Goal: Task Accomplishment & Management: Complete application form

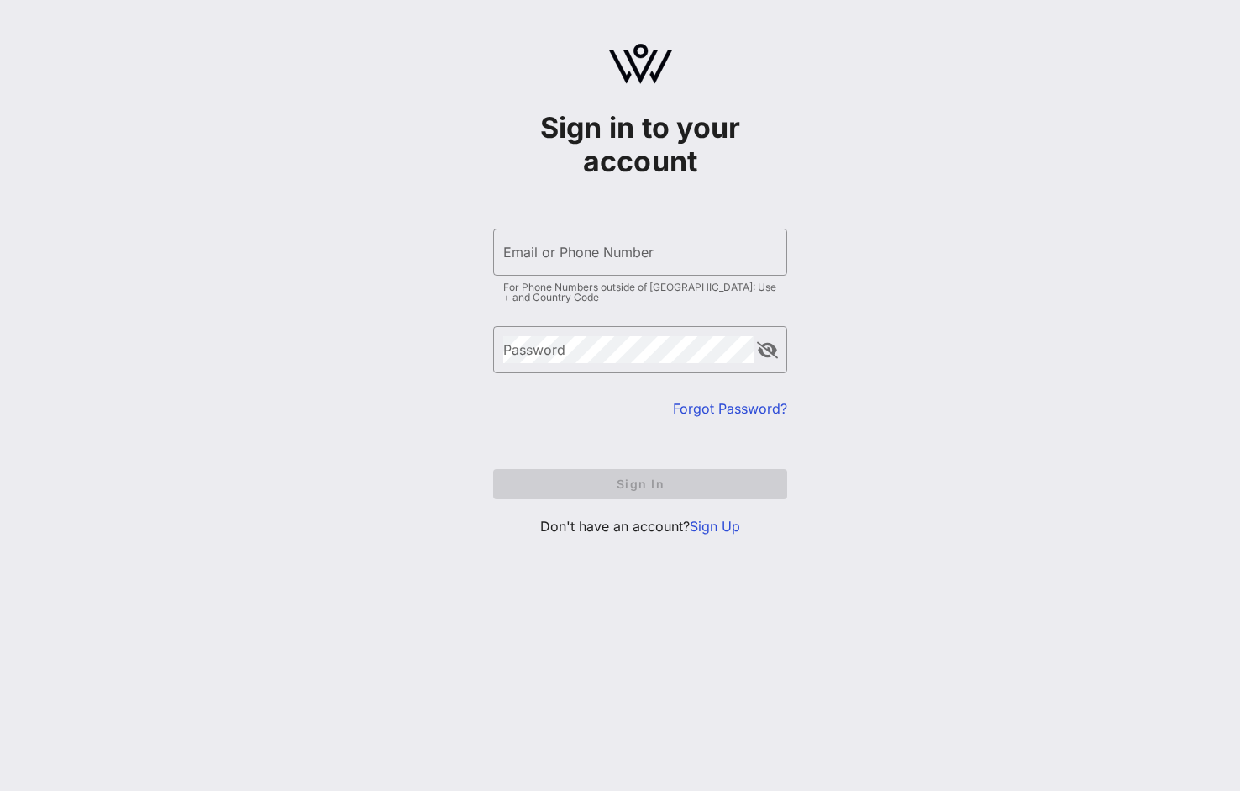
click at [708, 524] on link "Sign Up" at bounding box center [715, 526] width 50 height 17
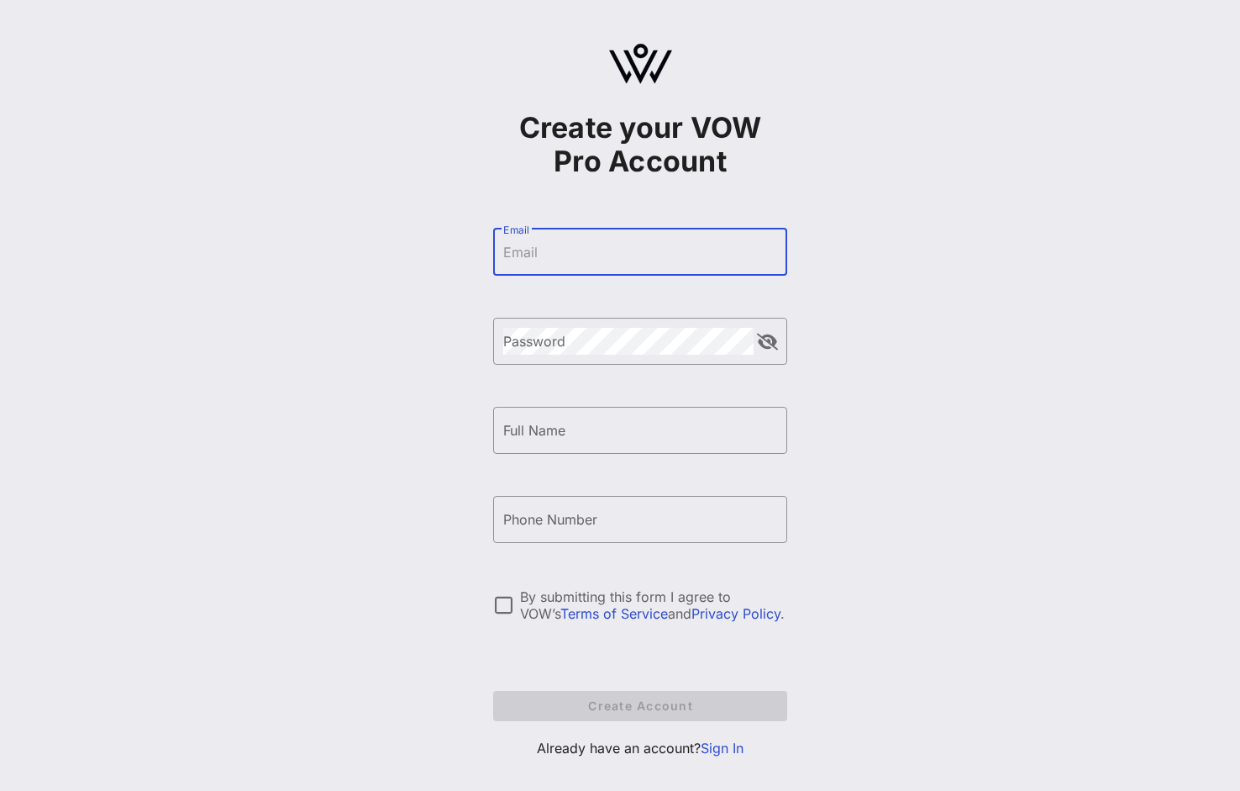
click at [529, 247] on input "Email" at bounding box center [640, 252] width 274 height 27
type input "[PERSON_NAME][EMAIL_ADDRESS][DOMAIN_NAME]"
type input "[PERSON_NAME]"
type input "[PHONE_NUMBER]"
click at [568, 520] on input "[PHONE_NUMBER]" at bounding box center [640, 519] width 274 height 27
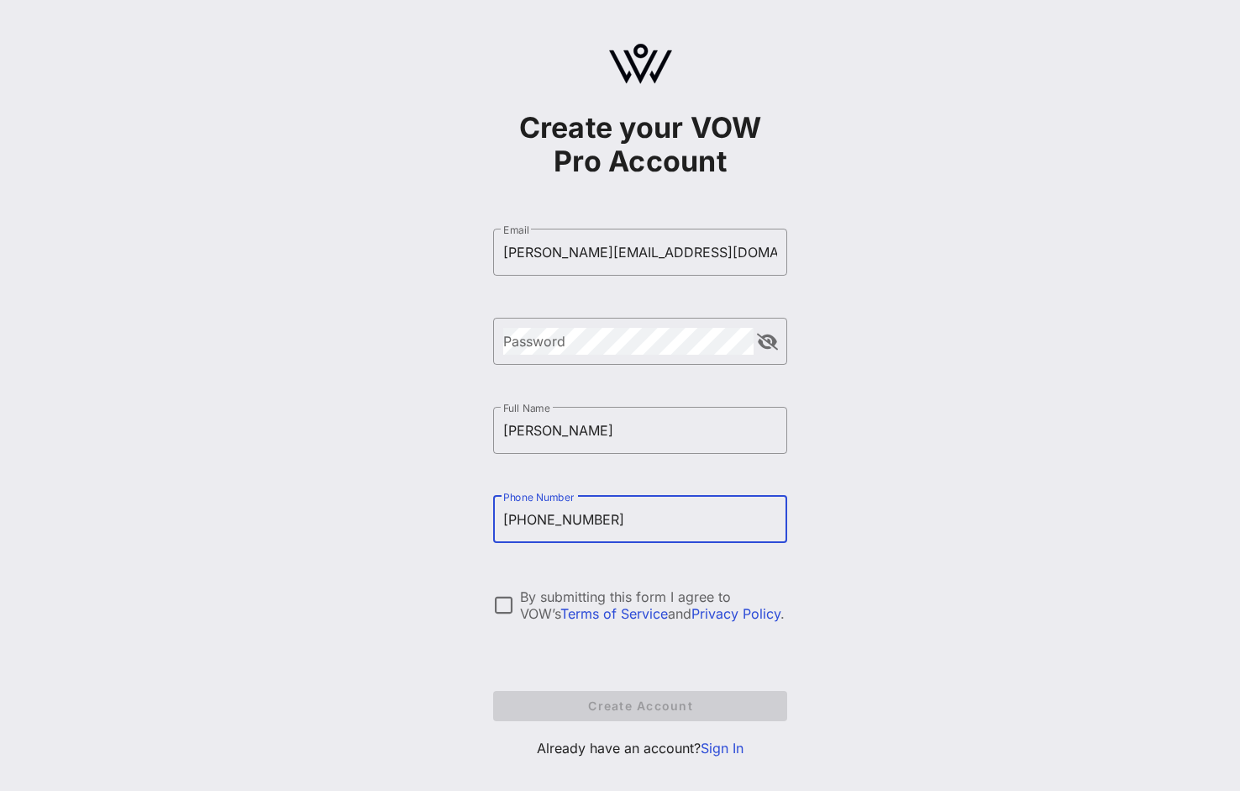
click at [568, 520] on input "[PHONE_NUMBER]" at bounding box center [640, 519] width 274 height 27
drag, startPoint x: 568, startPoint y: 521, endPoint x: 537, endPoint y: 512, distance: 32.4
click at [568, 521] on input "[PHONE_NUMBER]" at bounding box center [640, 519] width 274 height 27
drag, startPoint x: 461, startPoint y: 492, endPoint x: 451, endPoint y: 474, distance: 20.3
click at [460, 491] on div "Create your VOW Pro Account ​ Email [PERSON_NAME][EMAIL_ADDRESS][DOMAIN_NAME] ​…" at bounding box center [640, 407] width 1200 height 815
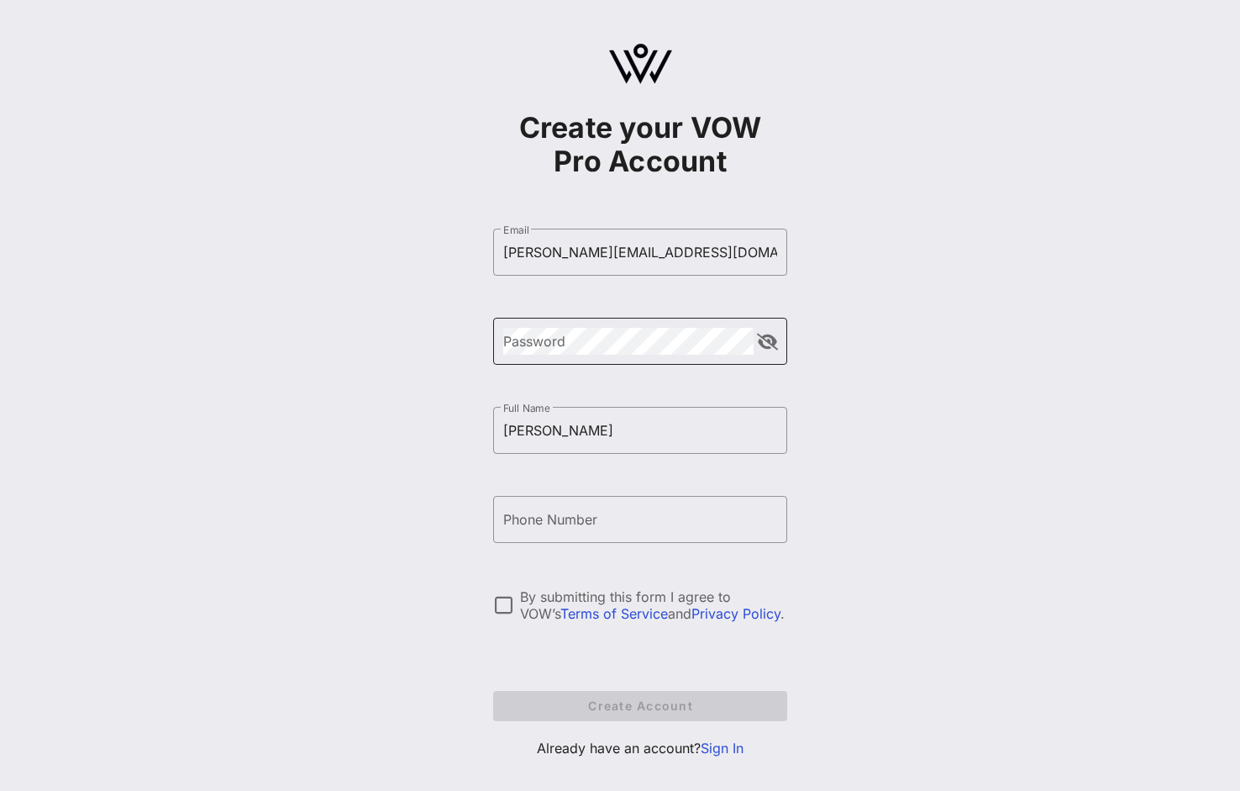
click at [540, 326] on div "Password" at bounding box center [628, 341] width 250 height 47
click at [534, 591] on div "By submitting this form I agree to VOW’s Terms of Service and Privacy Policy ." at bounding box center [653, 605] width 267 height 34
drag, startPoint x: 595, startPoint y: 650, endPoint x: 593, endPoint y: 630, distance: 19.4
click at [595, 650] on form "​ Email [PERSON_NAME][EMAIL_ADDRESS][DOMAIN_NAME] ​ Password ​ Full Name [PERSO…" at bounding box center [640, 475] width 294 height 526
click at [569, 510] on div "Phone Number" at bounding box center [640, 519] width 274 height 47
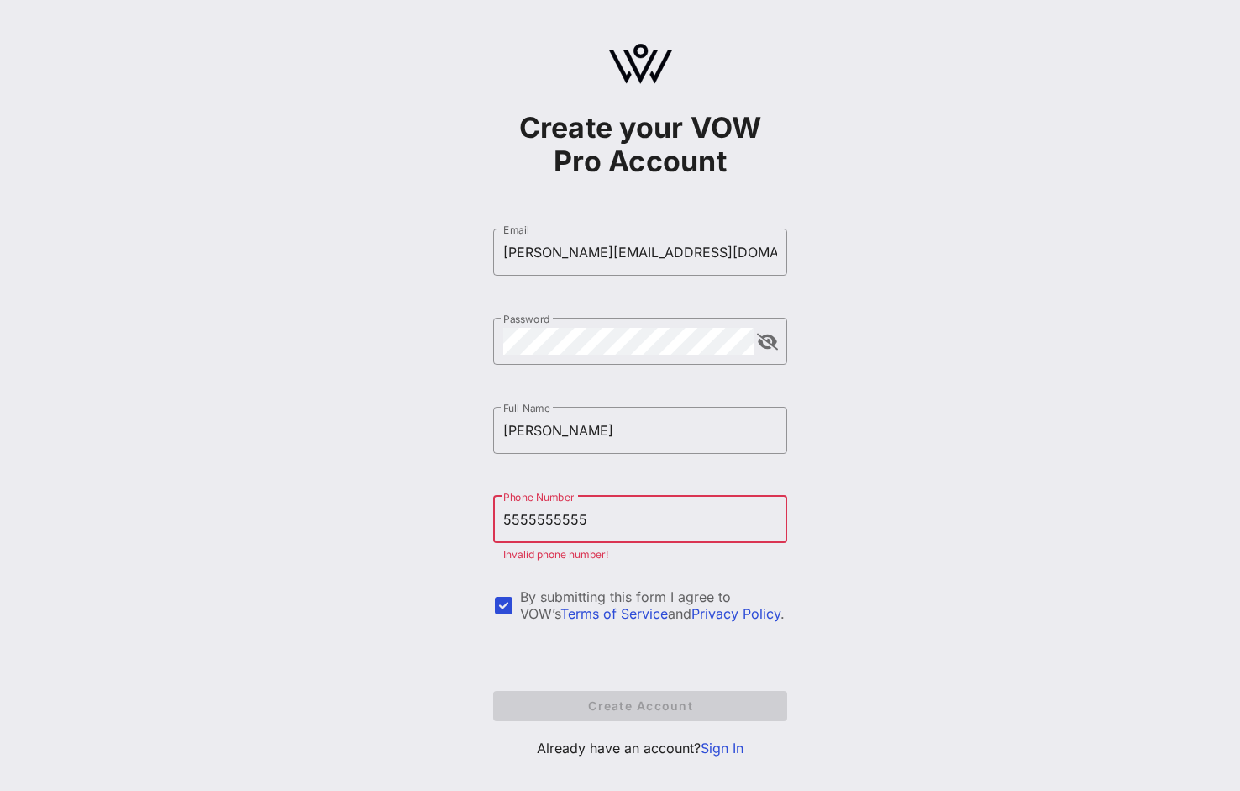
click at [428, 516] on div "Create your VOW Pro Account ​ Email [PERSON_NAME][EMAIL_ADDRESS][DOMAIN_NAME] ​…" at bounding box center [640, 407] width 1200 height 815
click at [540, 522] on input "5555555555" at bounding box center [640, 519] width 274 height 27
drag, startPoint x: 555, startPoint y: 519, endPoint x: 567, endPoint y: 518, distance: 12.6
click at [567, 518] on input "6463697" at bounding box center [640, 519] width 274 height 27
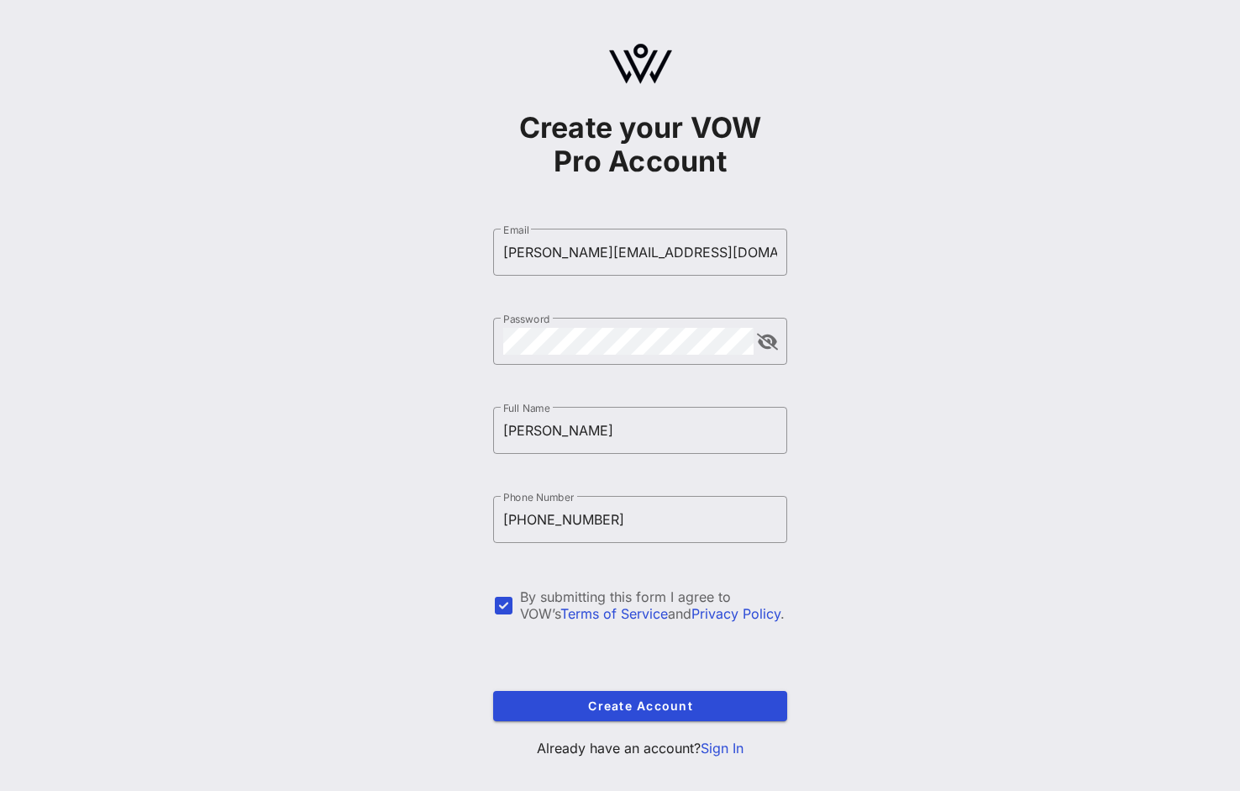
click at [464, 534] on div "Create your VOW Pro Account ​ Email [PERSON_NAME][EMAIL_ADDRESS][DOMAIN_NAME] ​…" at bounding box center [640, 407] width 1200 height 815
click at [601, 518] on input "[PHONE_NUMBER]" at bounding box center [640, 519] width 274 height 27
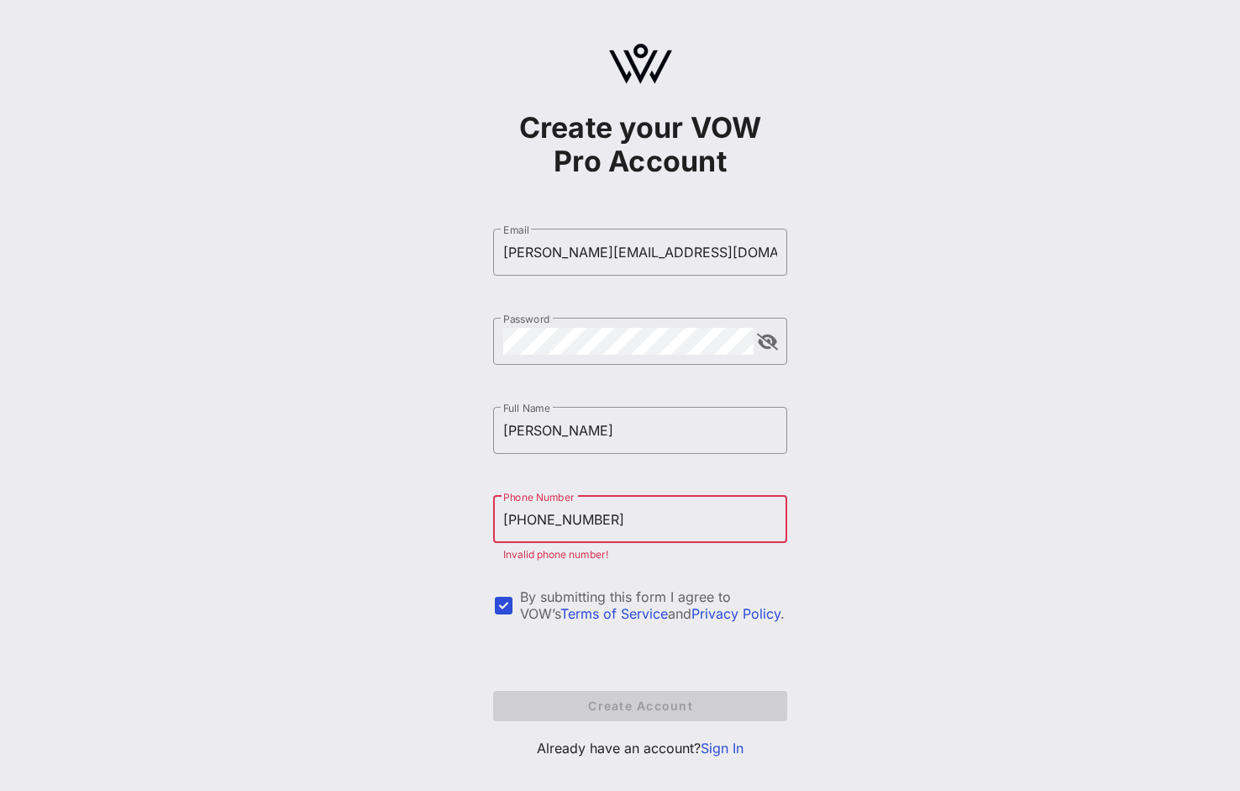
click at [600, 516] on input "[PHONE_NUMBER]" at bounding box center [640, 519] width 274 height 27
click at [387, 498] on div "Create your VOW Pro Account ​ Email [PERSON_NAME][EMAIL_ADDRESS][DOMAIN_NAME] ​…" at bounding box center [640, 407] width 1200 height 815
drag, startPoint x: 600, startPoint y: 515, endPoint x: 602, endPoint y: 539, distance: 24.5
click at [600, 516] on input "[PHONE_NUMBER]" at bounding box center [640, 519] width 274 height 27
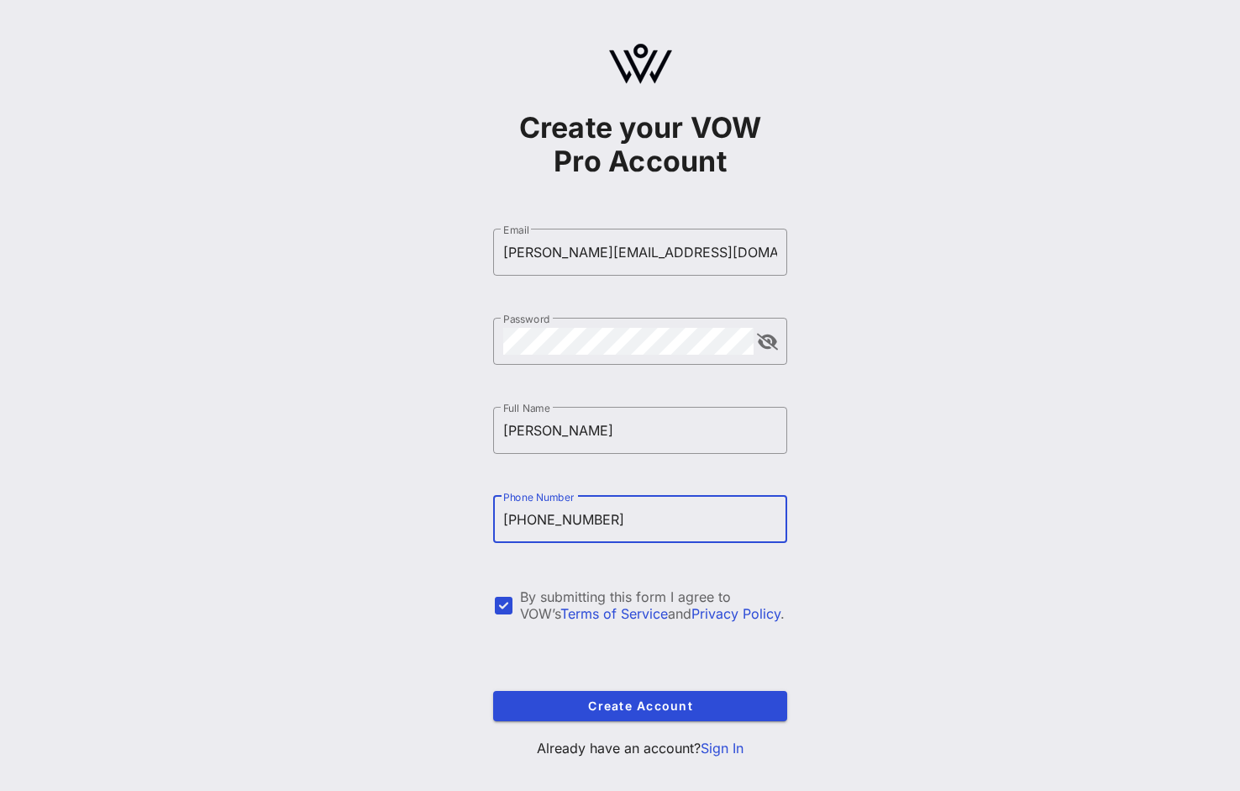
type input "[PHONE_NUMBER]"
click at [400, 484] on div "Create your VOW Pro Account ​ Email [PERSON_NAME][EMAIL_ADDRESS][DOMAIN_NAME] ​…" at bounding box center [640, 407] width 1200 height 815
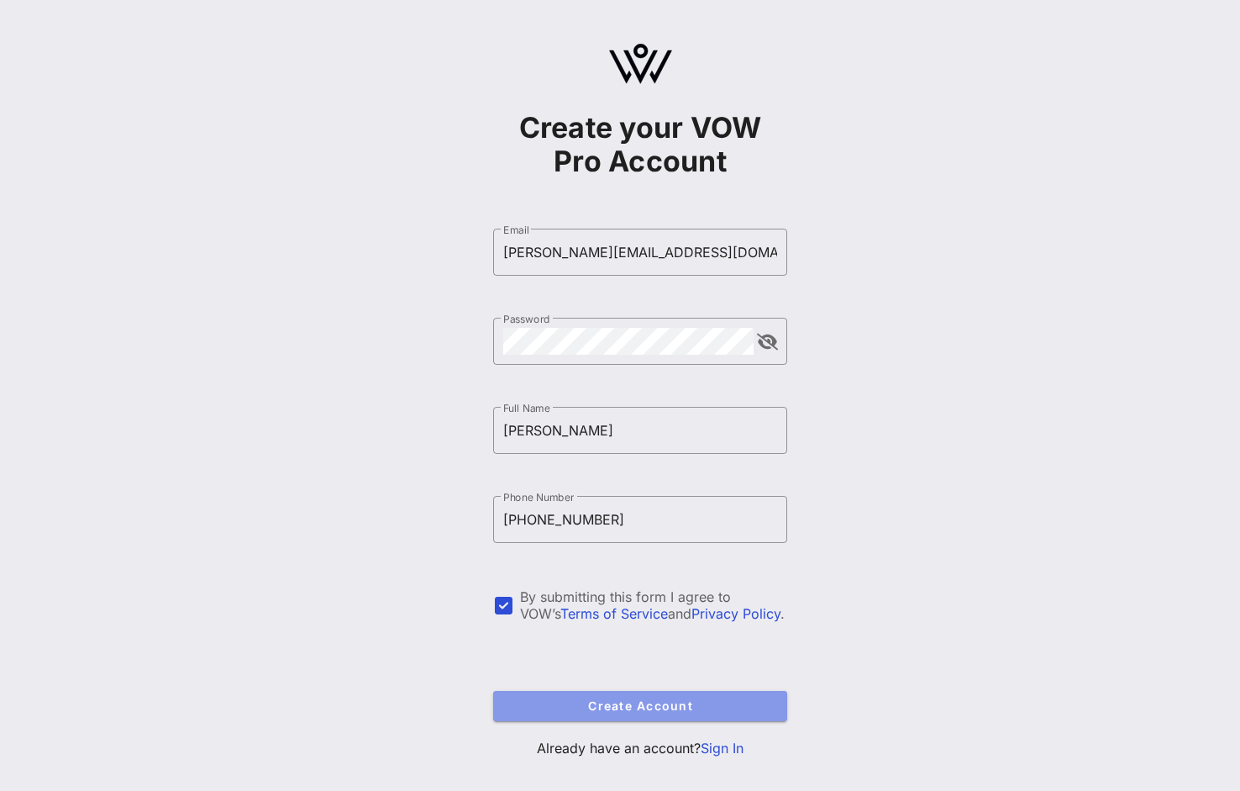
click at [587, 703] on span "Create Account" at bounding box center [640, 705] width 267 height 14
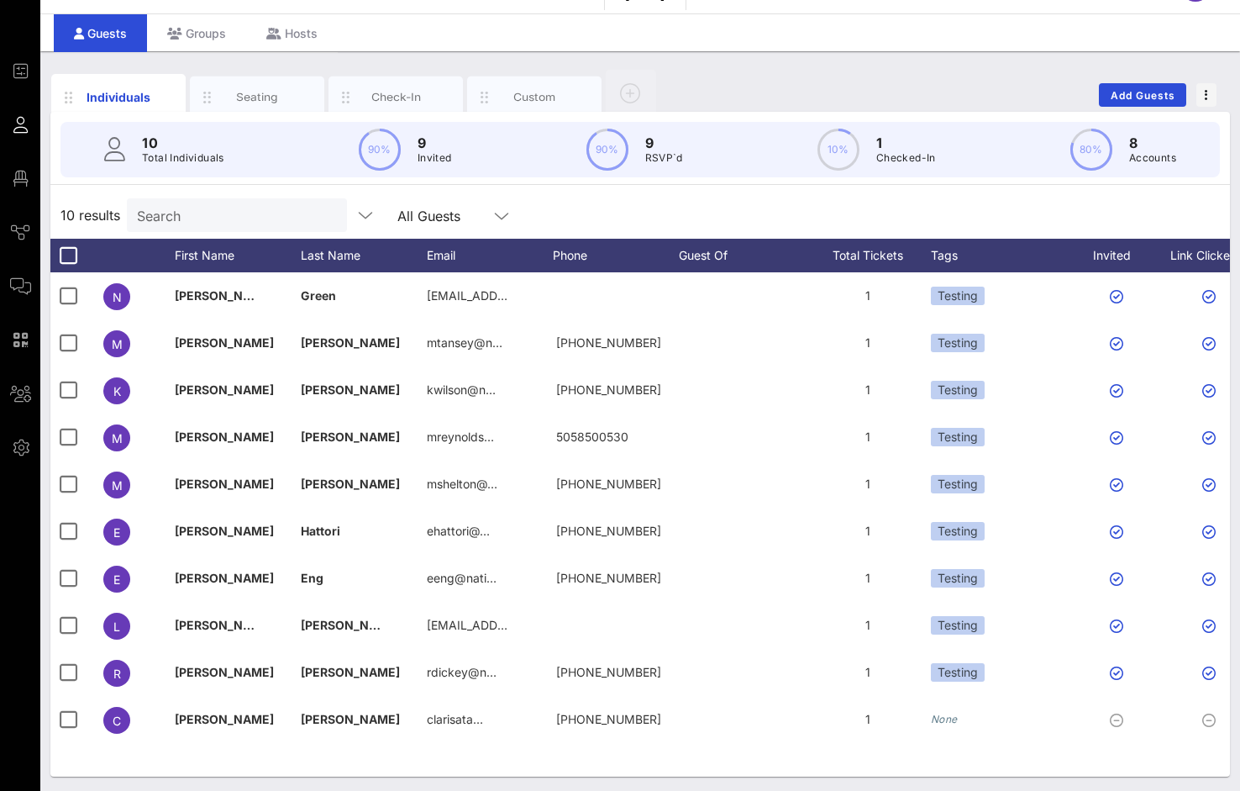
scroll to position [42, 0]
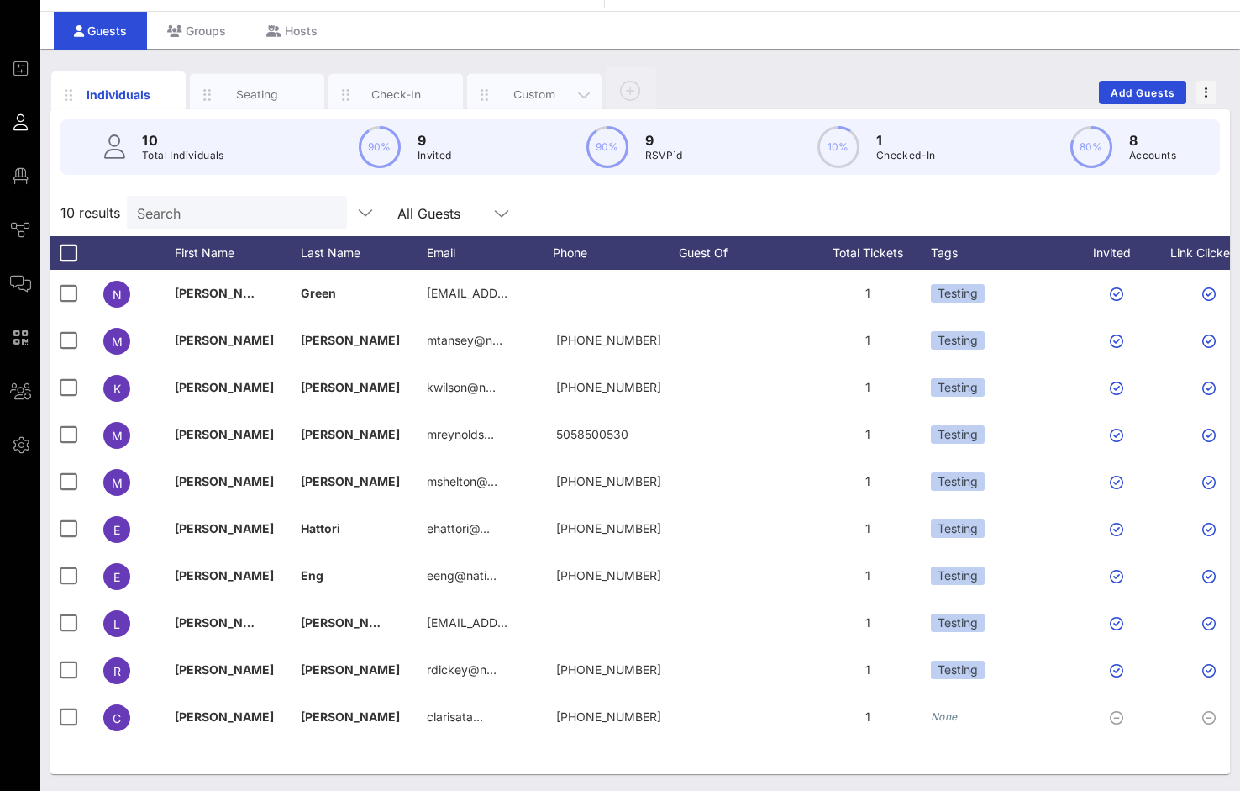
click at [507, 92] on div "Custom" at bounding box center [534, 95] width 75 height 16
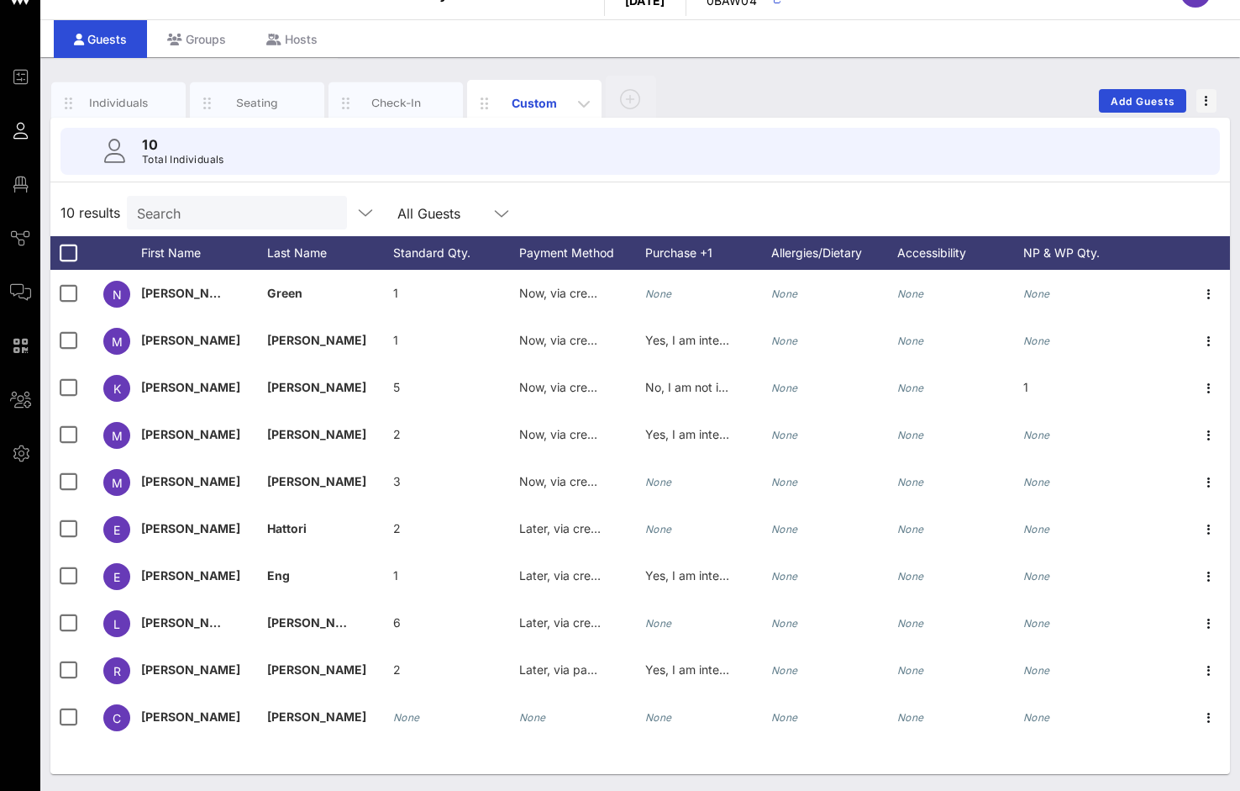
scroll to position [33, 0]
